Goal: Information Seeking & Learning: Learn about a topic

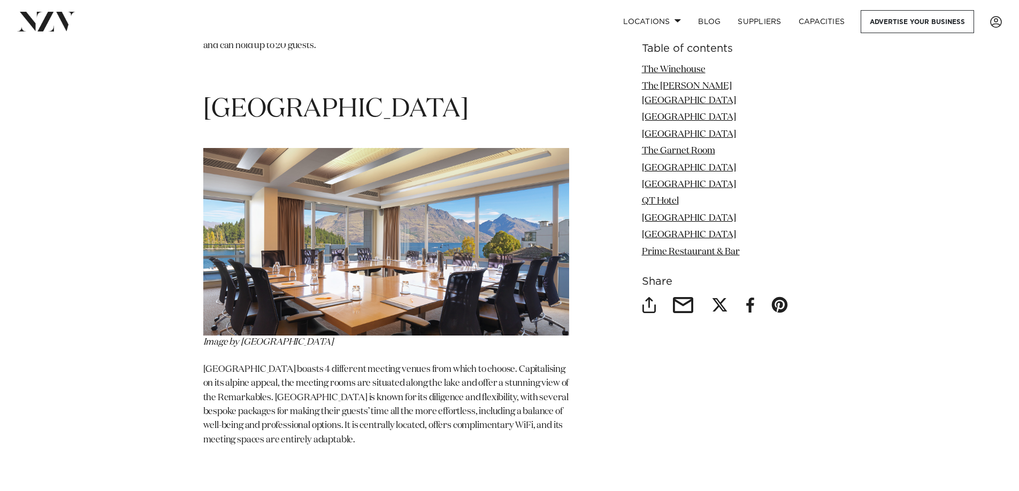
scroll to position [3530, 0]
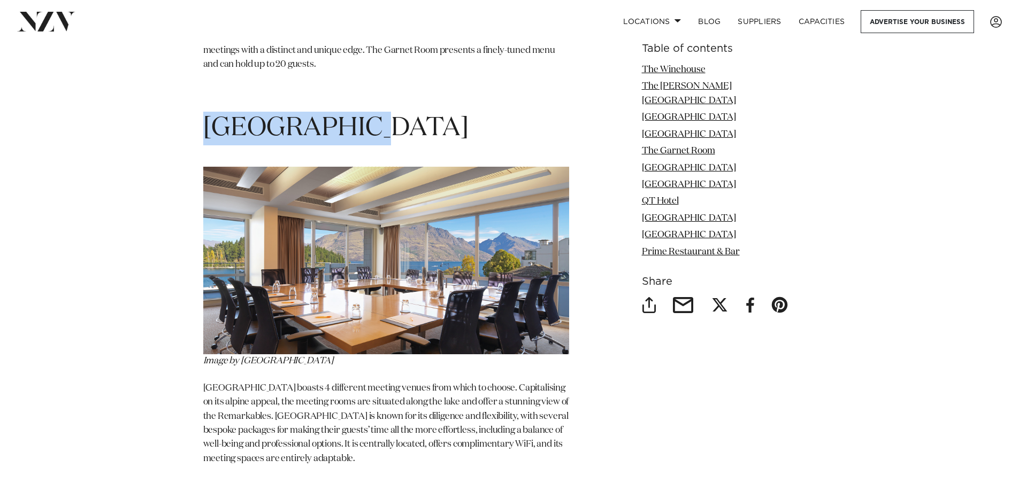
drag, startPoint x: 374, startPoint y: 67, endPoint x: 201, endPoint y: 68, distance: 172.8
click at [201, 68] on div "Table of contents The Winehouse The [PERSON_NAME][GEOGRAPHIC_DATA] [GEOGRAPHIC_…" at bounding box center [509, 150] width 753 height 4569
copy span "[GEOGRAPHIC_DATA]"
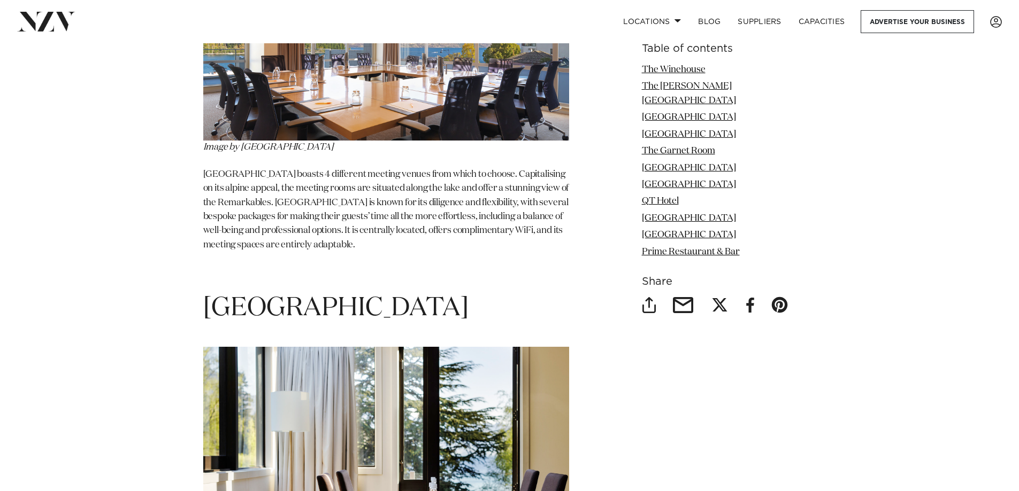
scroll to position [3851, 0]
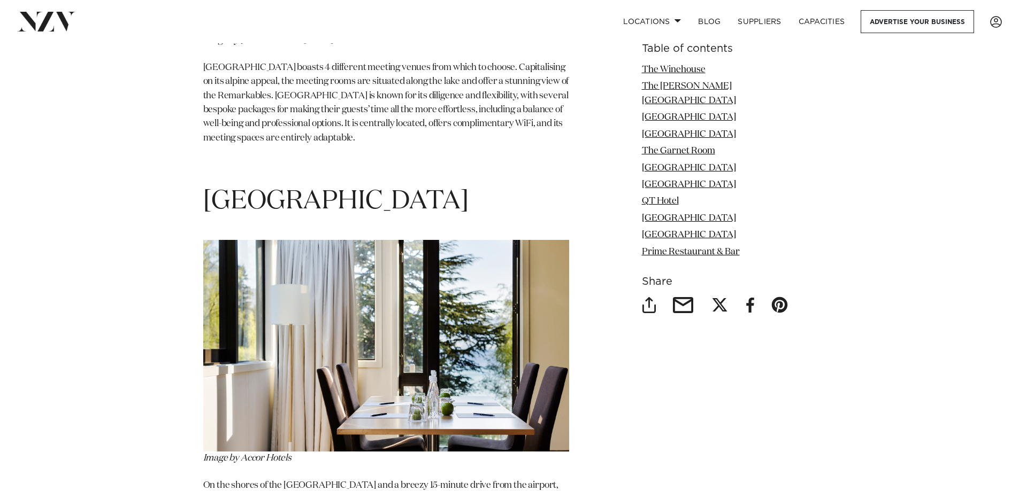
drag, startPoint x: 203, startPoint y: 140, endPoint x: 276, endPoint y: 163, distance: 77.0
click at [276, 185] on h1 "[GEOGRAPHIC_DATA]" at bounding box center [386, 202] width 366 height 34
copy span "[GEOGRAPHIC_DATA]"
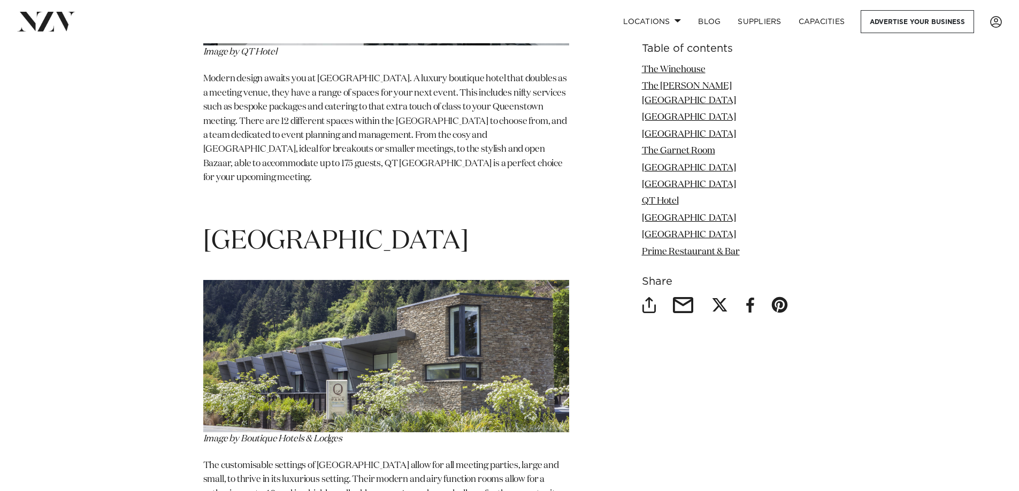
scroll to position [4653, 0]
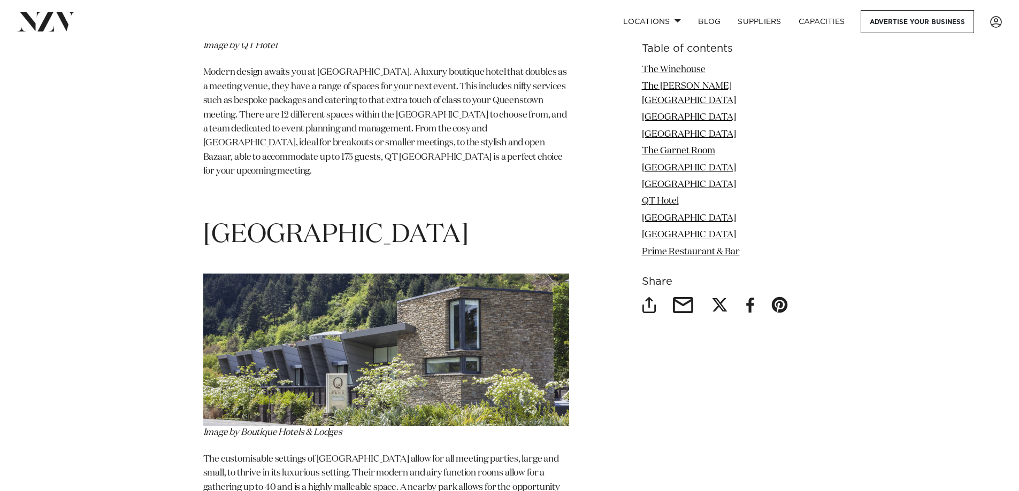
drag, startPoint x: 286, startPoint y: 221, endPoint x: 204, endPoint y: 195, distance: 86.1
click at [204, 219] on h1 "[GEOGRAPHIC_DATA]" at bounding box center [386, 236] width 366 height 34
copy span "[GEOGRAPHIC_DATA]"
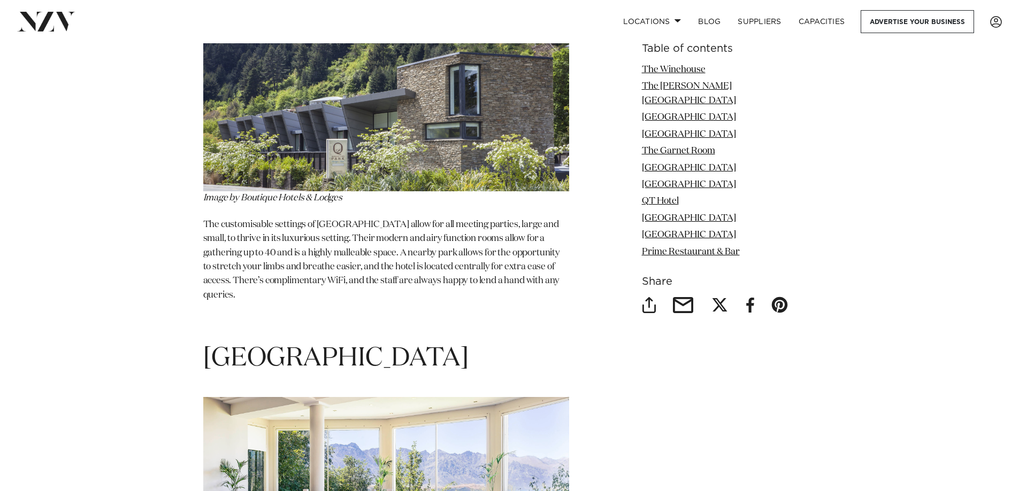
scroll to position [5134, 0]
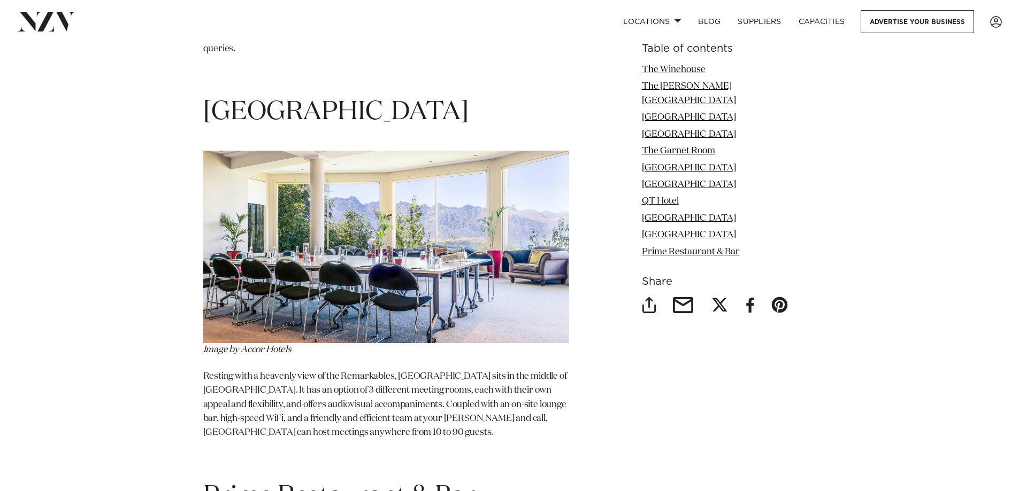
drag, startPoint x: 545, startPoint y: 105, endPoint x: 195, endPoint y: 108, distance: 349.8
copy span "[GEOGRAPHIC_DATA]"
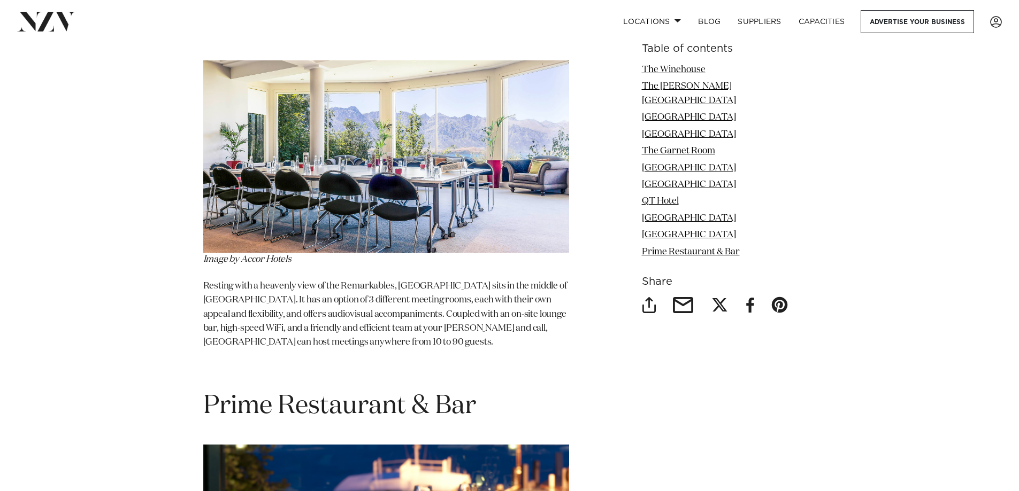
scroll to position [5295, 0]
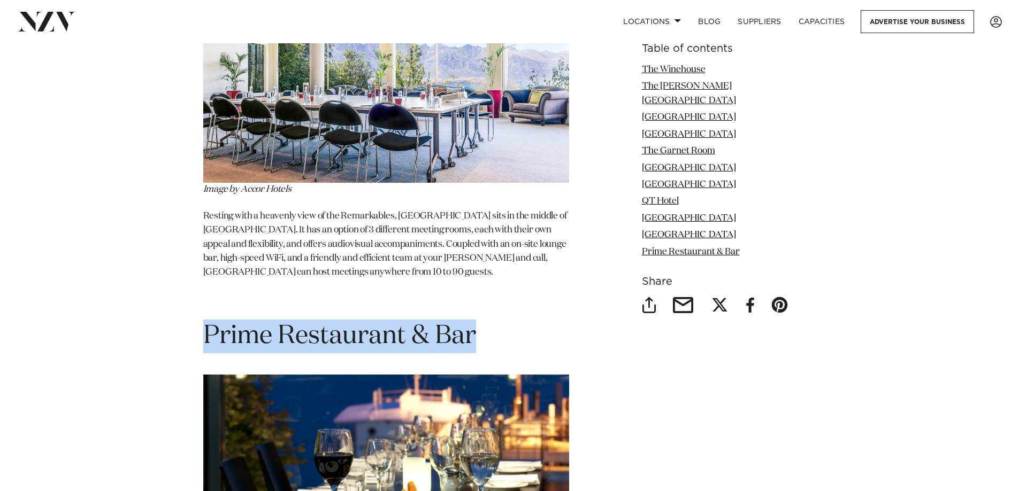
drag, startPoint x: 473, startPoint y: 326, endPoint x: 185, endPoint y: 305, distance: 289.0
copy span "Prime Restaurant & Bar"
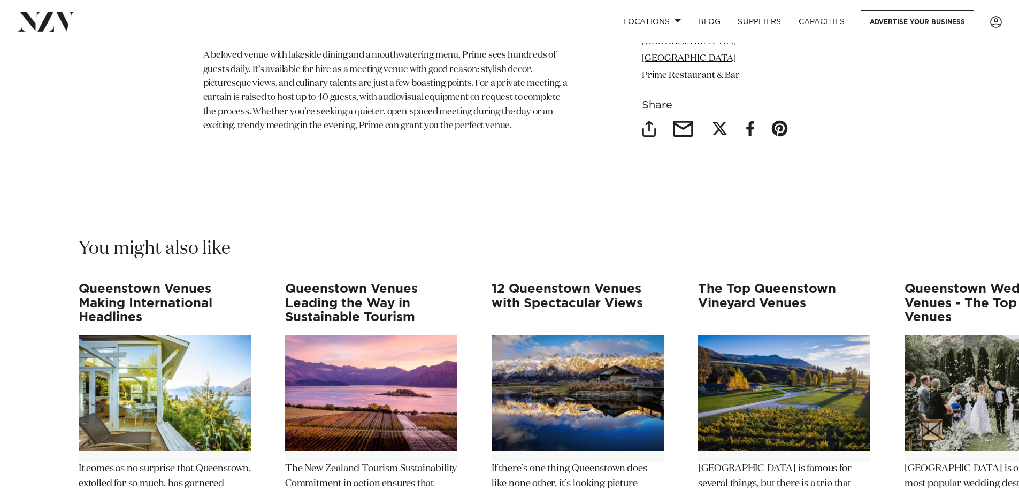
scroll to position [5829, 0]
